Goal: Task Accomplishment & Management: Use online tool/utility

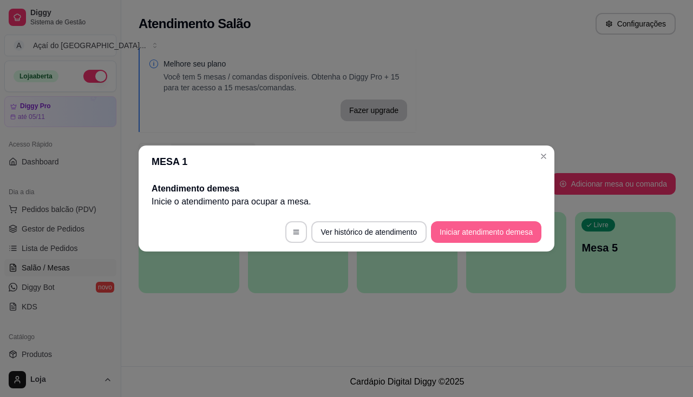
click at [475, 237] on button "Iniciar atendimento de mesa" at bounding box center [486, 232] width 110 height 22
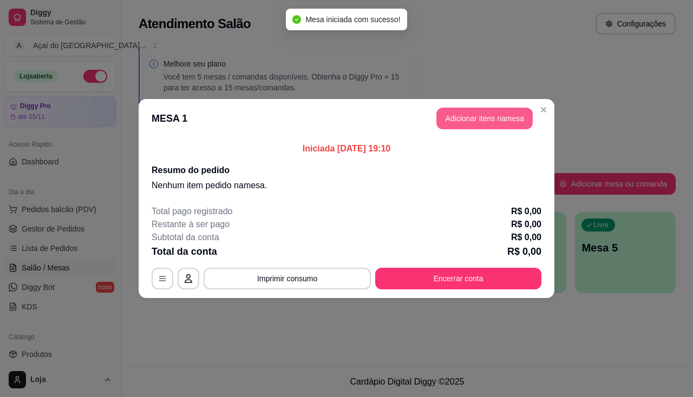
click at [496, 113] on button "Adicionar itens na mesa" at bounding box center [484, 119] width 96 height 22
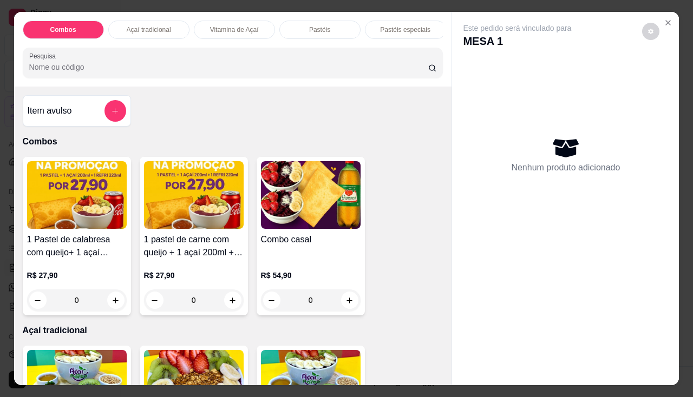
scroll to position [217, 0]
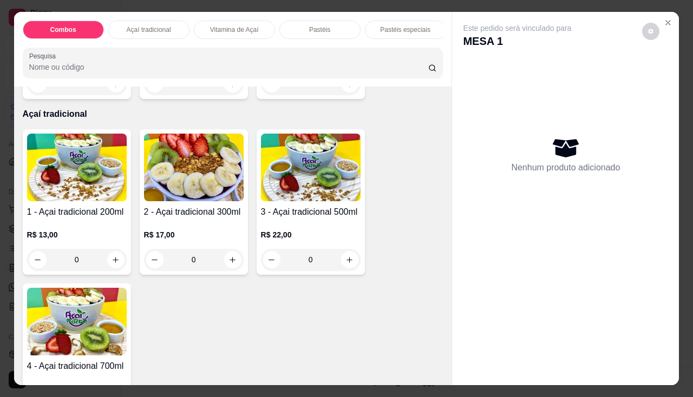
click at [222, 161] on img at bounding box center [194, 168] width 100 height 68
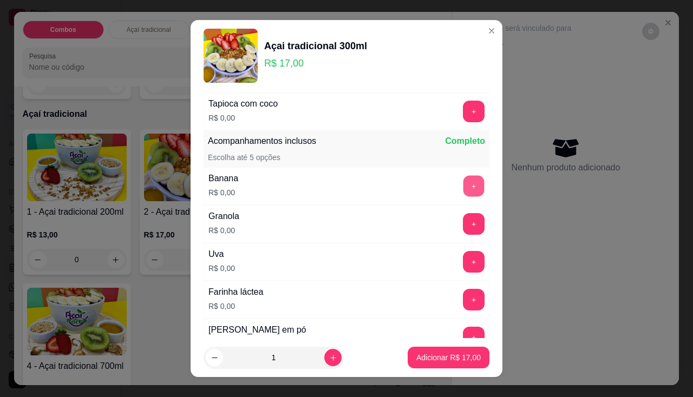
click at [464, 186] on button "+" at bounding box center [474, 185] width 21 height 21
click at [463, 216] on button "+" at bounding box center [474, 224] width 22 height 22
click at [445, 353] on p "Adicionar R$ 17,00" at bounding box center [448, 358] width 64 height 11
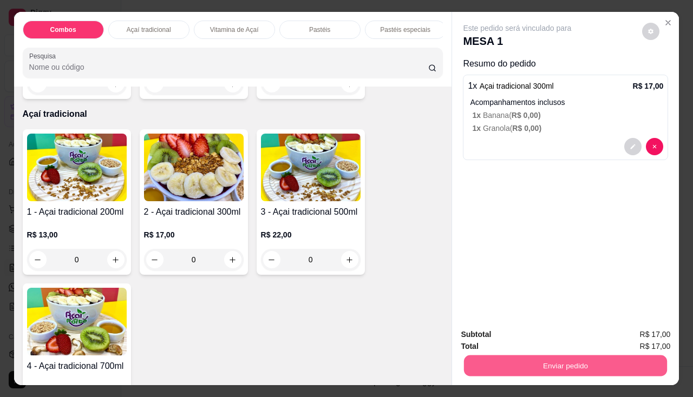
click at [490, 356] on button "Enviar pedido" at bounding box center [565, 366] width 203 height 21
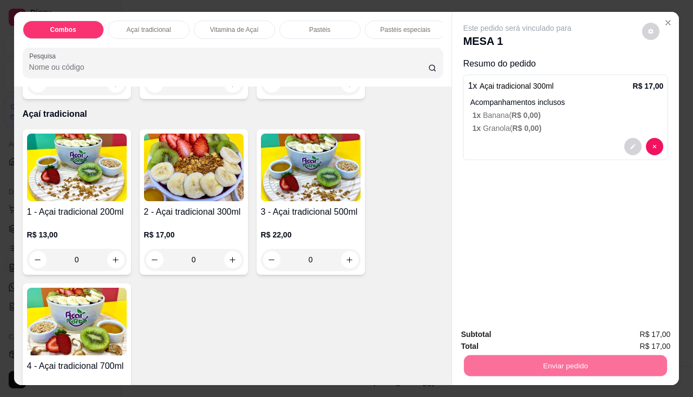
click at [643, 337] on button "Enviar pedido" at bounding box center [643, 335] width 60 height 20
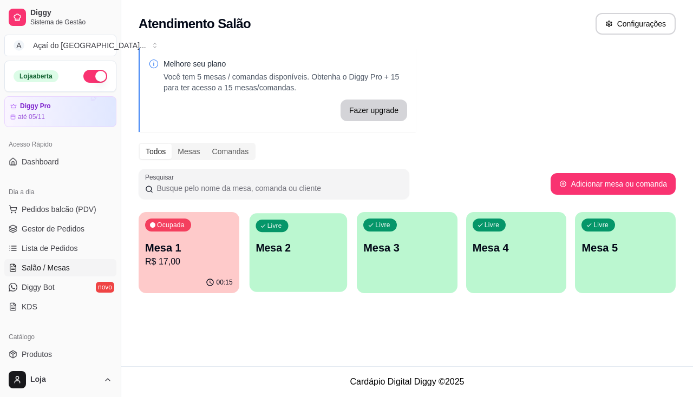
click at [279, 263] on div "Livre Mesa 2" at bounding box center [297, 246] width 97 height 66
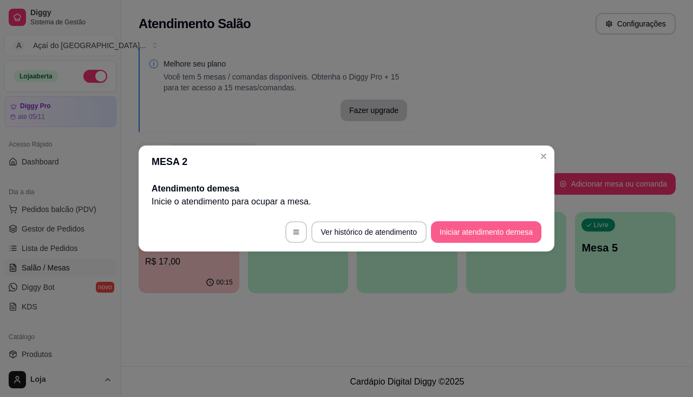
click at [512, 231] on button "Iniciar atendimento de mesa" at bounding box center [486, 232] width 110 height 22
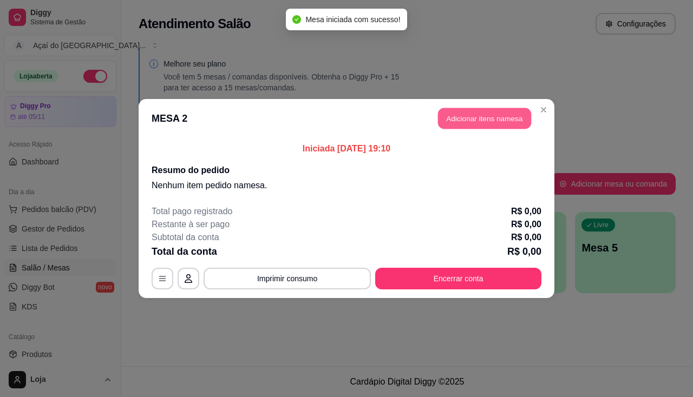
click at [477, 118] on button "Adicionar itens na mesa" at bounding box center [484, 118] width 93 height 21
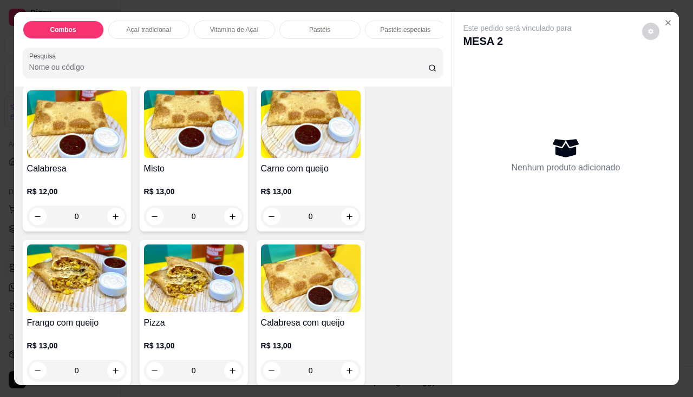
scroll to position [975, 0]
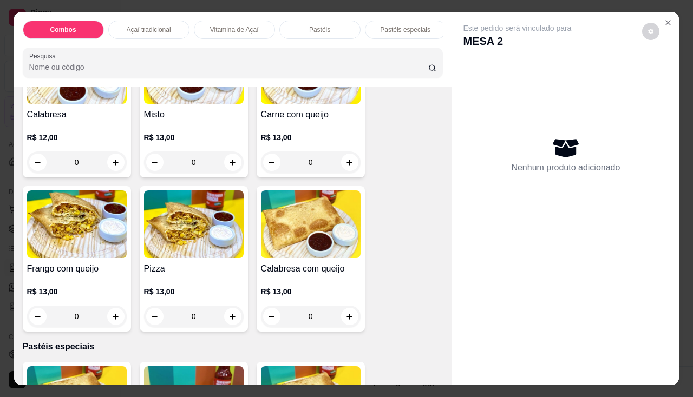
click at [110, 318] on div "0" at bounding box center [77, 317] width 100 height 22
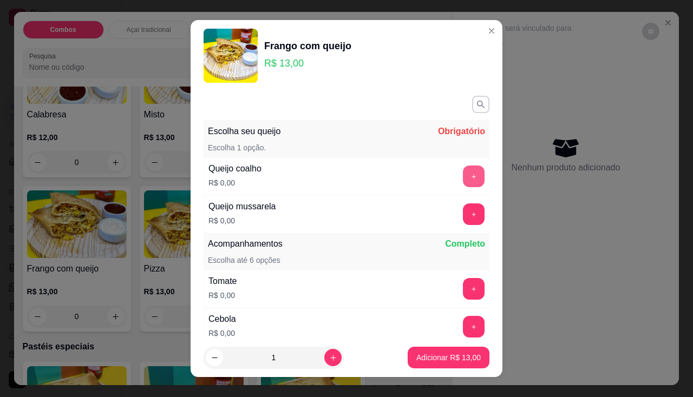
click at [463, 179] on button "+" at bounding box center [474, 177] width 22 height 22
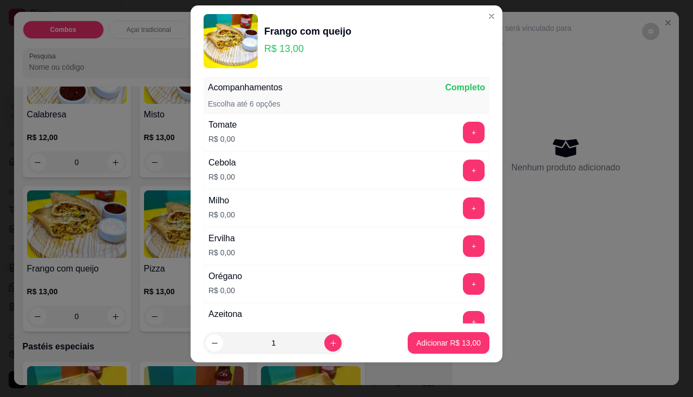
click at [466, 342] on p "Adicionar R$ 13,00" at bounding box center [448, 343] width 64 height 11
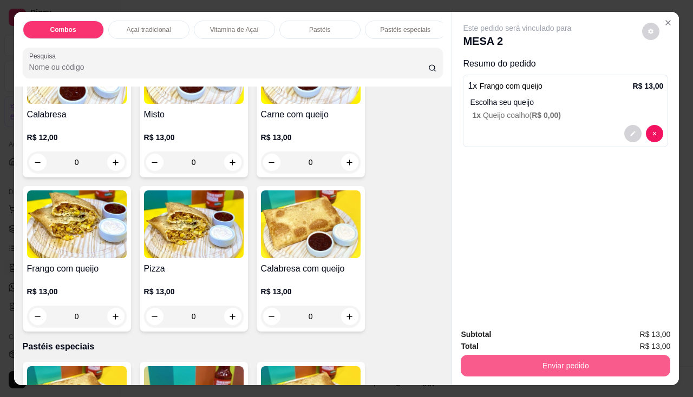
click at [511, 361] on button "Enviar pedido" at bounding box center [566, 366] width 210 height 22
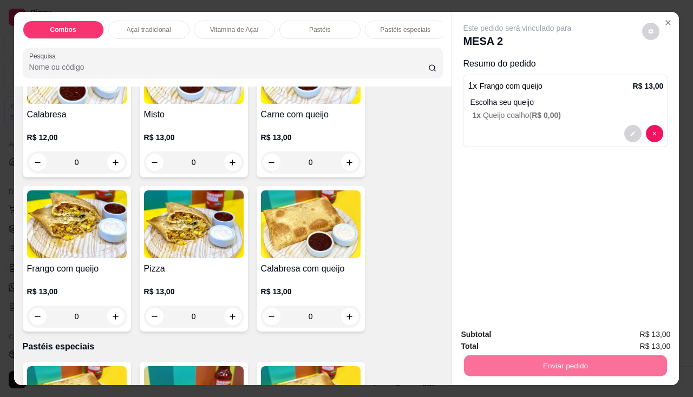
click at [648, 340] on button "Enviar pedido" at bounding box center [642, 335] width 61 height 21
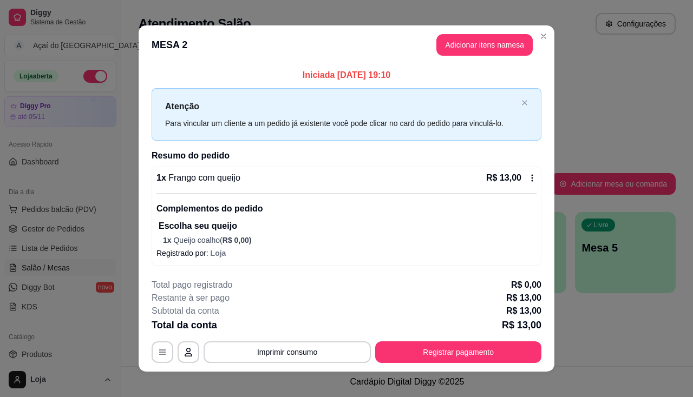
click at [309, 350] on button "Imprimir consumo" at bounding box center [287, 353] width 167 height 22
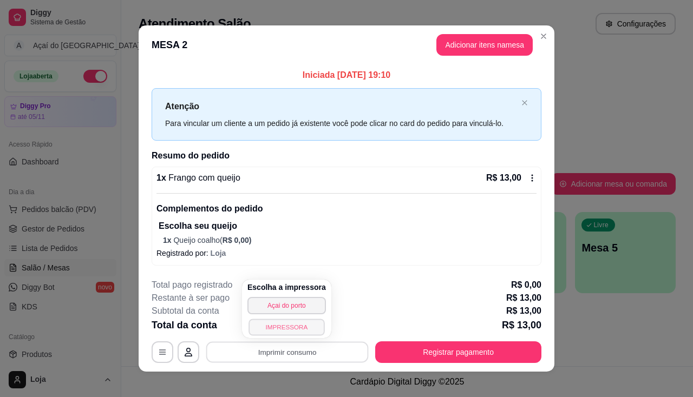
click at [308, 327] on button "IMPRESSORA" at bounding box center [287, 327] width 76 height 17
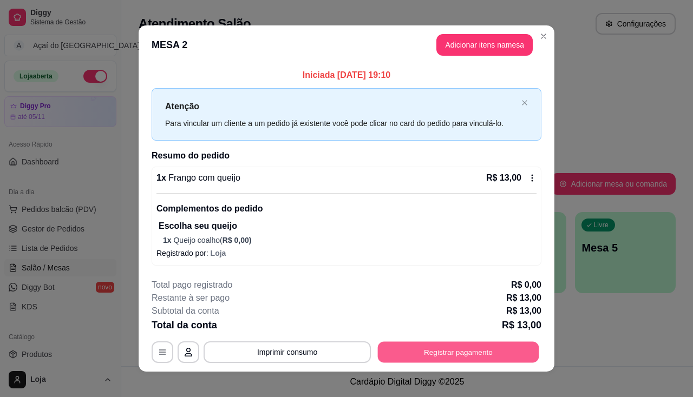
click at [472, 345] on button "Registrar pagamento" at bounding box center [458, 352] width 161 height 21
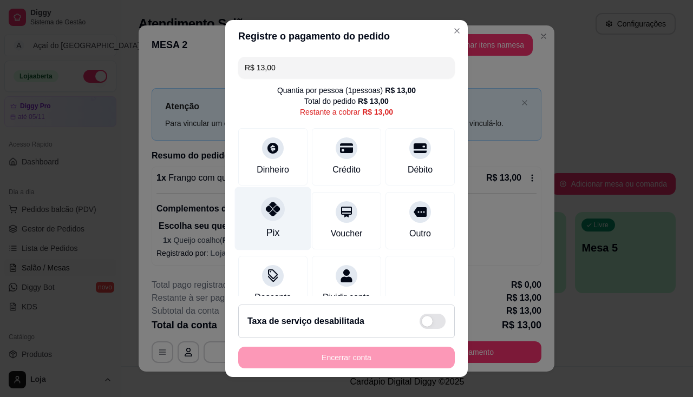
click at [266, 236] on div "Pix" at bounding box center [272, 233] width 13 height 14
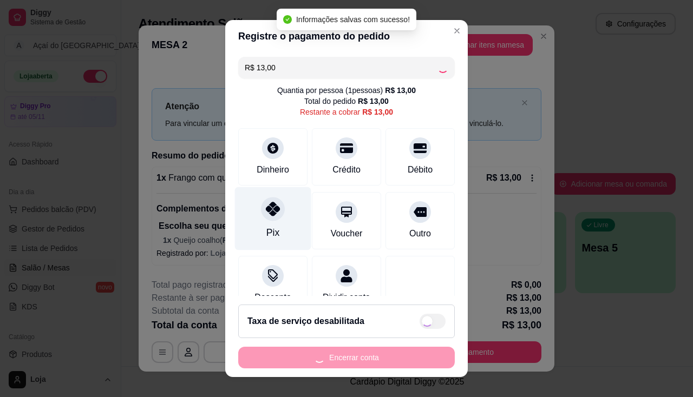
type input "R$ 0,00"
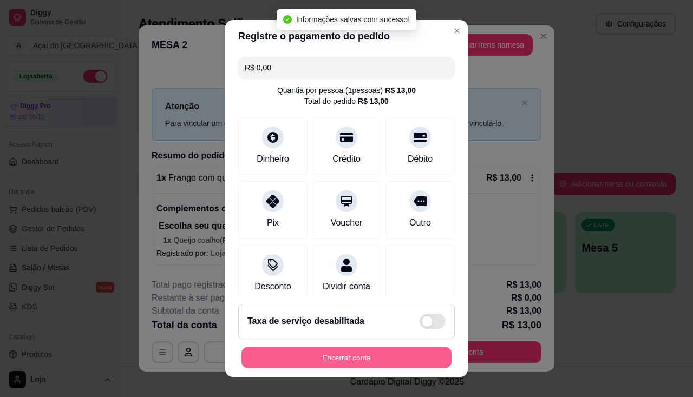
click at [321, 361] on button "Encerrar conta" at bounding box center [347, 358] width 210 height 21
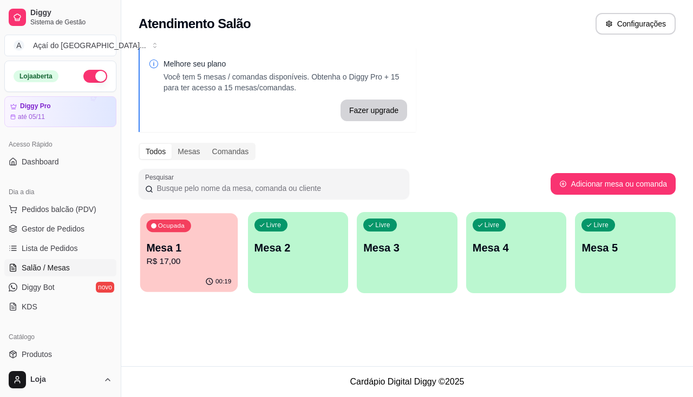
click at [177, 253] on p "Mesa 1" at bounding box center [188, 248] width 85 height 15
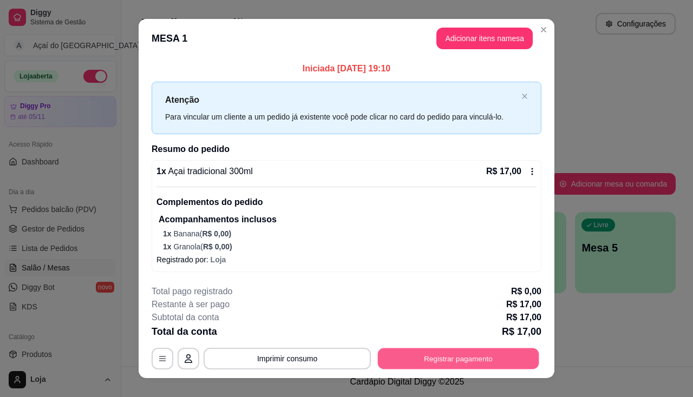
click at [402, 364] on button "Registrar pagamento" at bounding box center [458, 359] width 161 height 21
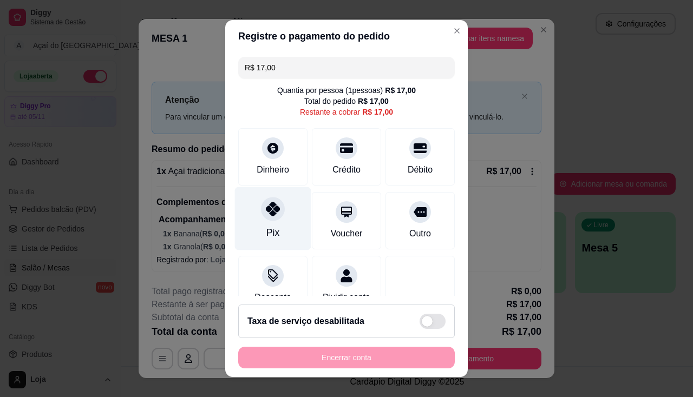
click at [277, 222] on div "Pix" at bounding box center [273, 218] width 76 height 63
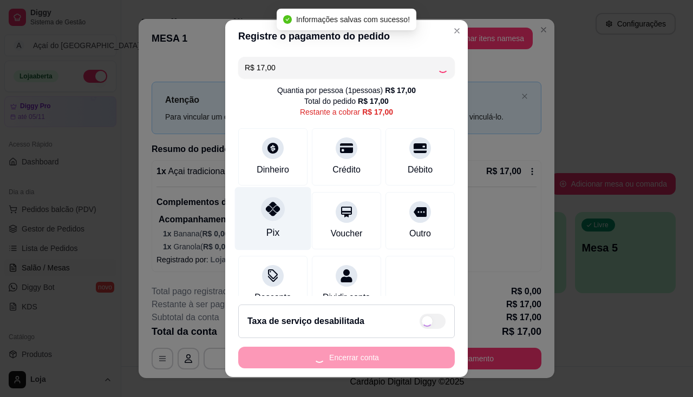
type input "R$ 0,00"
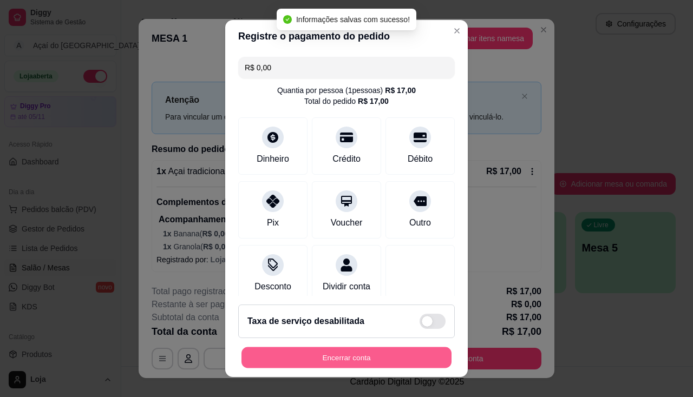
click at [292, 354] on button "Encerrar conta" at bounding box center [347, 358] width 210 height 21
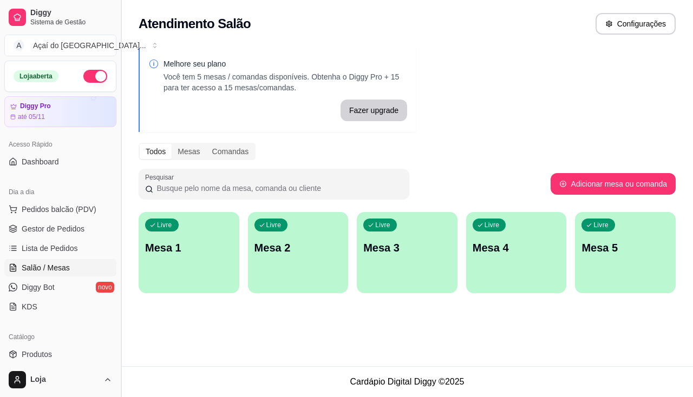
click at [120, 320] on button "Toggle Sidebar" at bounding box center [120, 198] width 9 height 397
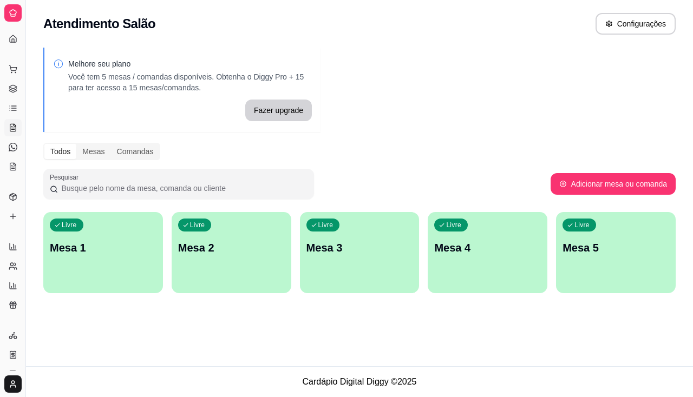
click at [84, 324] on div "Atendimento Salão Configurações Melhore seu plano Você tem 5 mesas / comandas d…" at bounding box center [359, 183] width 667 height 367
